Goal: Task Accomplishment & Management: Use online tool/utility

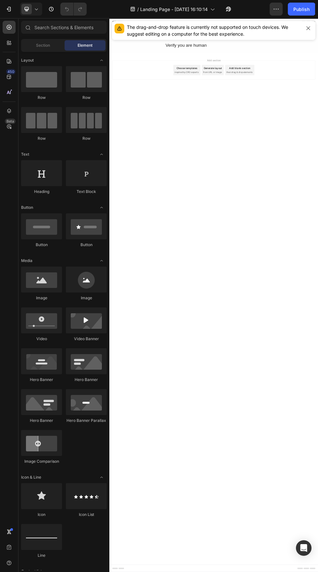
click at [56, 42] on div "Section" at bounding box center [42, 45] width 41 height 10
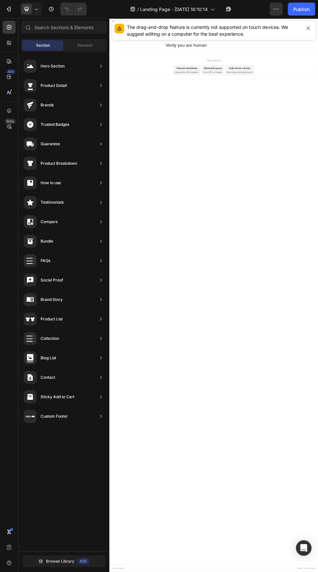
click at [89, 76] on div "Hero Section" at bounding box center [64, 85] width 86 height 18
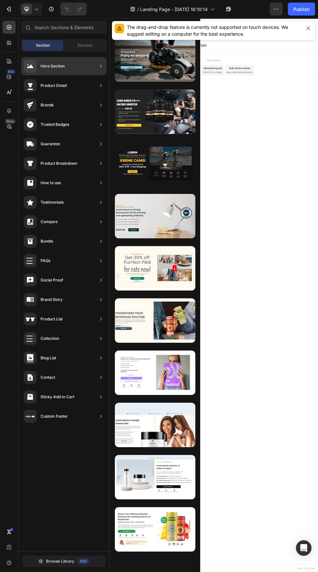
click at [89, 96] on div "Product Detail" at bounding box center [64, 105] width 86 height 18
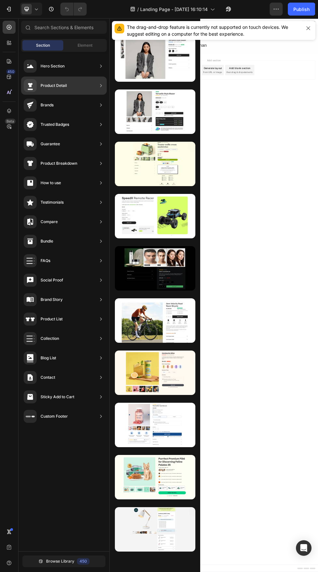
click at [88, 47] on span "Element" at bounding box center [84, 45] width 15 height 6
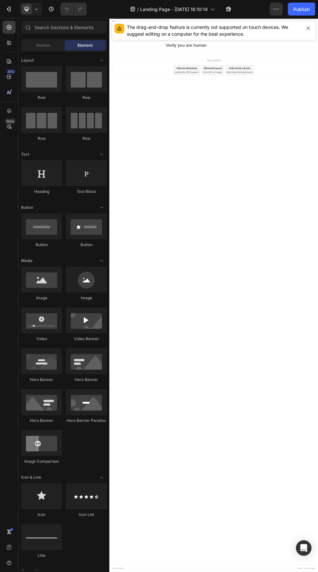
click at [55, 43] on div "Section" at bounding box center [42, 45] width 41 height 10
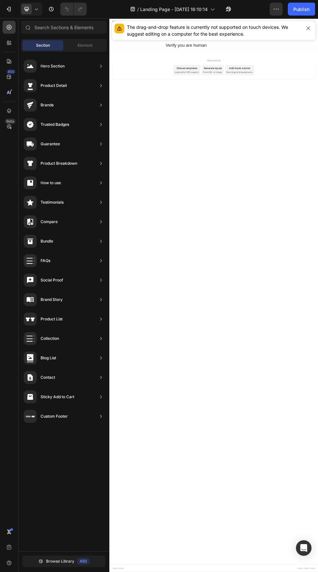
click at [85, 48] on span "Element" at bounding box center [84, 45] width 15 height 6
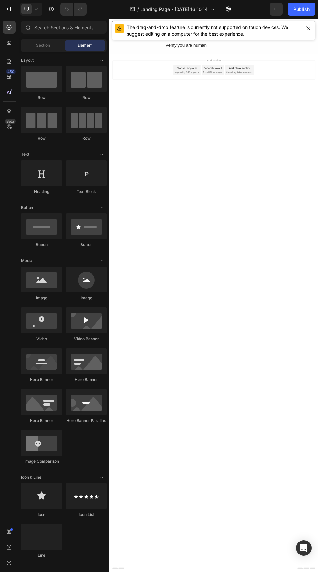
click at [55, 42] on div "Section" at bounding box center [42, 45] width 41 height 10
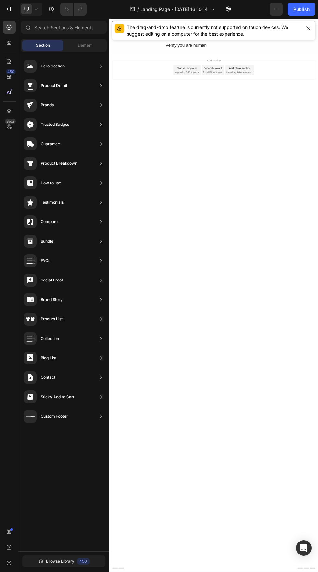
click at [82, 76] on div "Hero Section" at bounding box center [64, 85] width 86 height 18
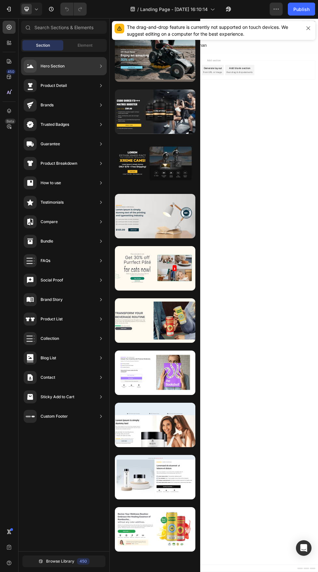
click at [171, 429] on div at bounding box center [155, 424] width 80 height 44
click at [165, 436] on div at bounding box center [155, 424] width 80 height 44
click at [167, 436] on div at bounding box center [155, 424] width 80 height 44
click at [178, 441] on div at bounding box center [155, 424] width 80 height 44
click at [84, 96] on div "Product Detail" at bounding box center [64, 105] width 86 height 18
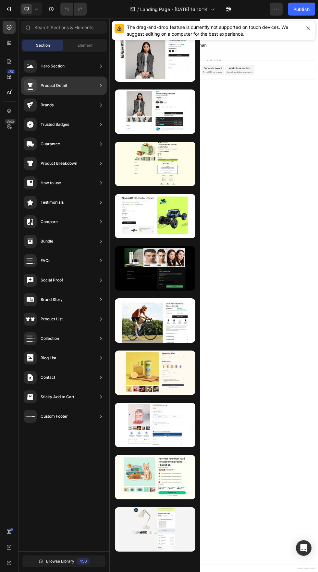
click at [172, 210] on div at bounding box center [155, 216] width 80 height 44
click at [317, 213] on body "Header Your connection needs to be verified before you can proceed Text Block V…" at bounding box center [303, 534] width 389 height 1033
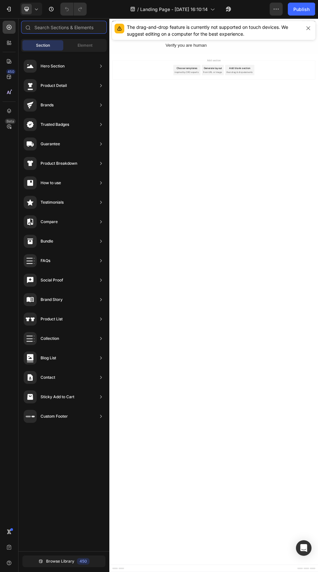
click at [87, 26] on input "text" at bounding box center [64, 27] width 86 height 13
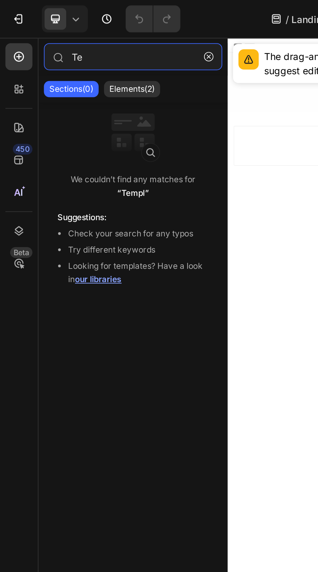
type input "T"
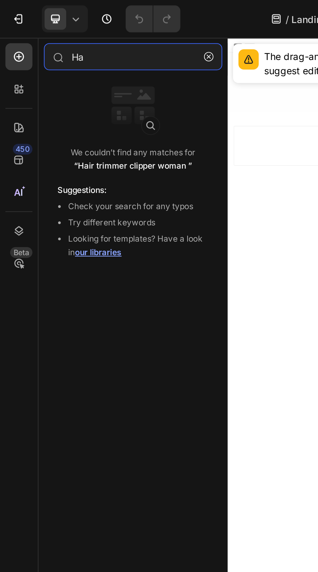
type input "H"
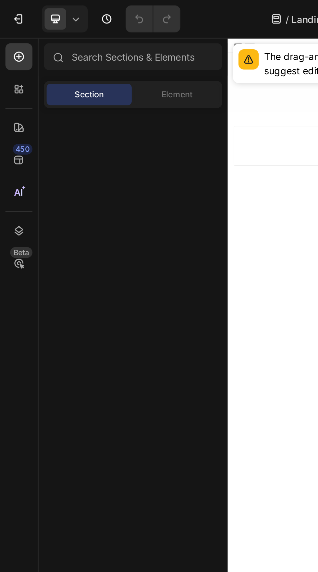
click at [143, 7] on span "Landing Page - [DATE] 16:10:14" at bounding box center [173, 9] width 67 height 7
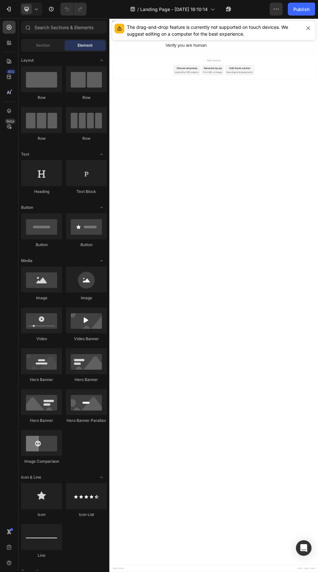
click at [309, 12] on button "Publish" at bounding box center [300, 9] width 27 height 13
